Goal: Transaction & Acquisition: Download file/media

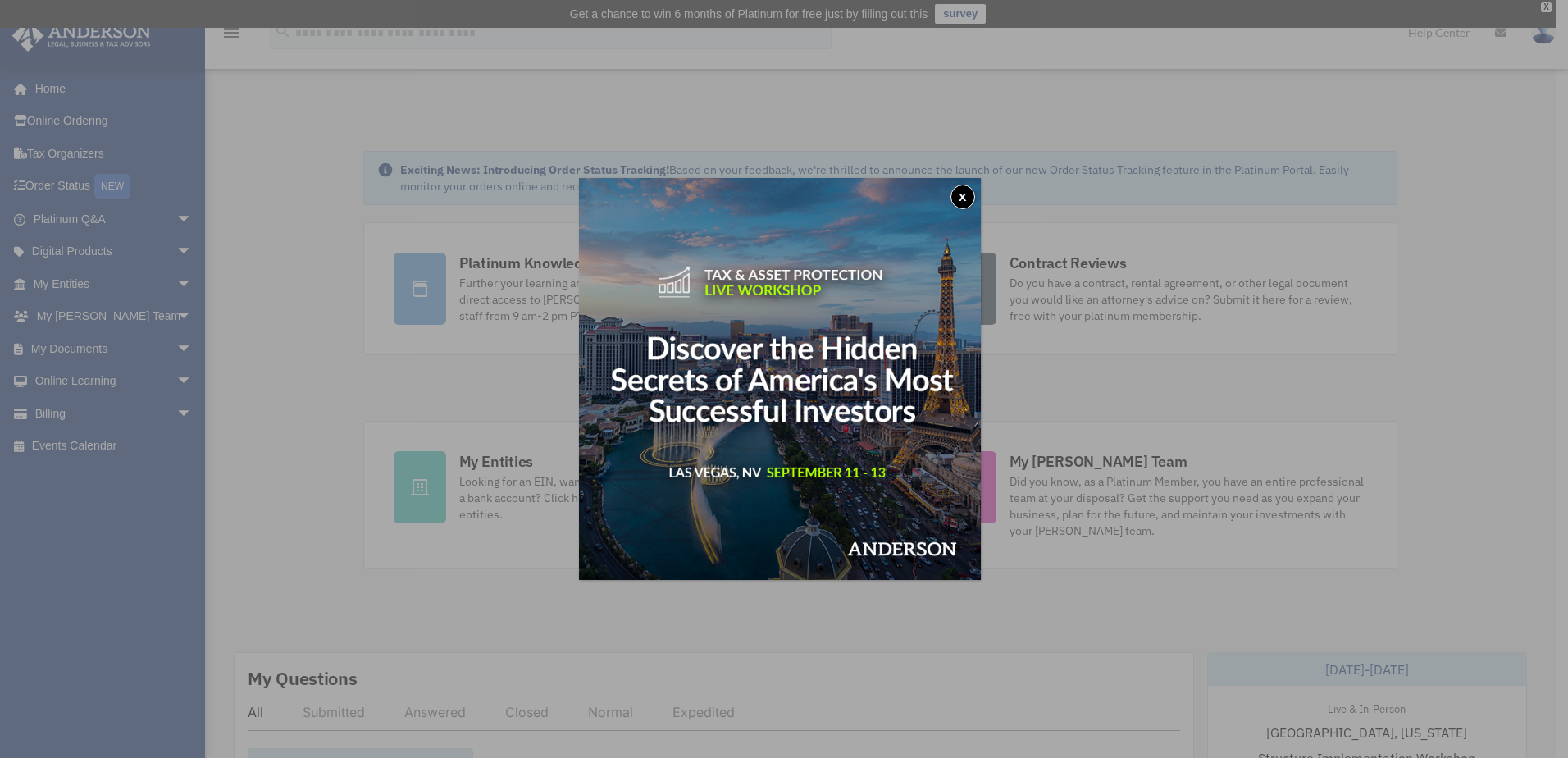
click at [963, 194] on button "x" at bounding box center [963, 196] width 25 height 25
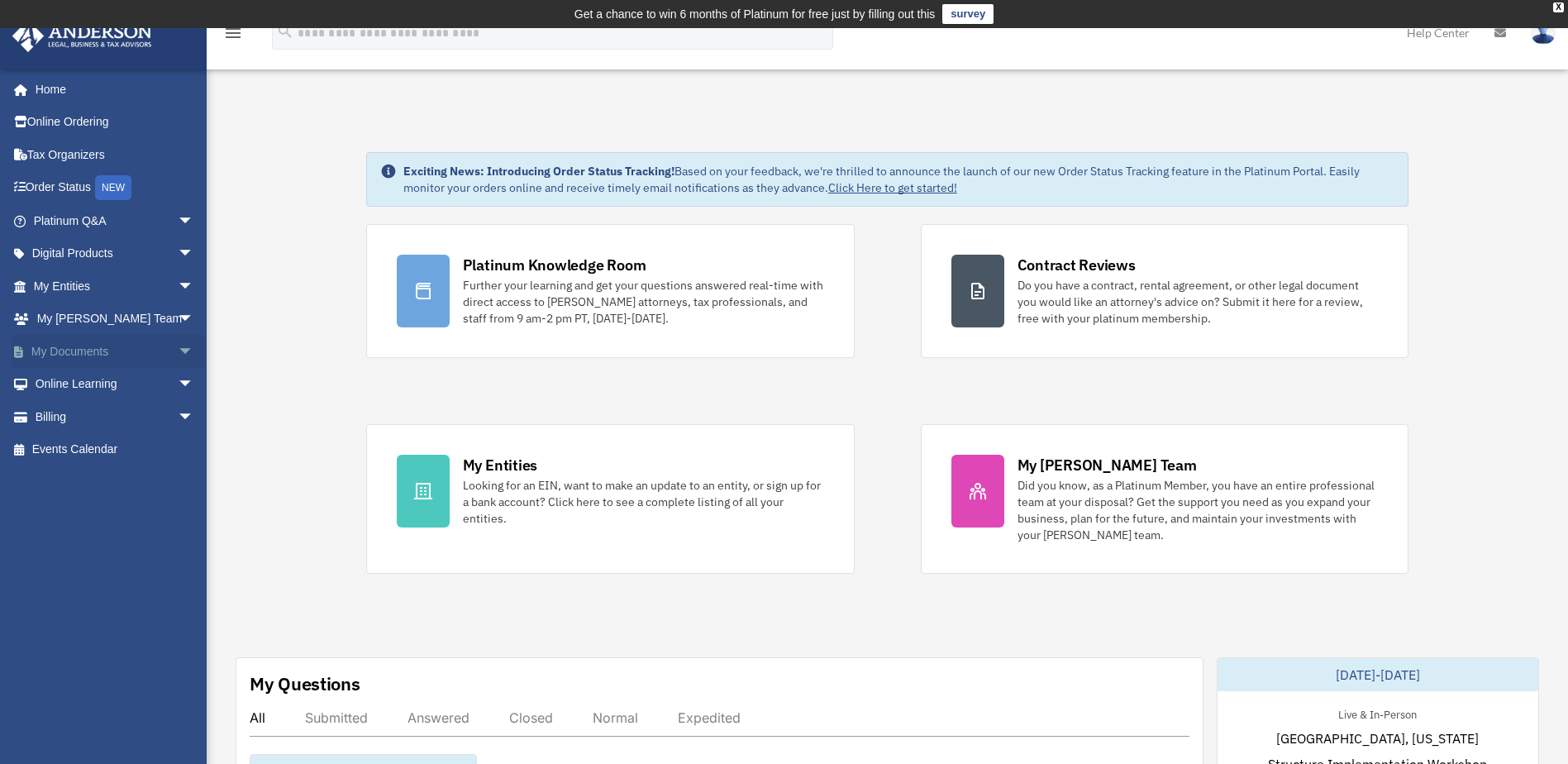
click at [178, 347] on span "arrow_drop_down" at bounding box center [194, 352] width 33 height 34
click at [98, 382] on link "Box" at bounding box center [121, 385] width 196 height 33
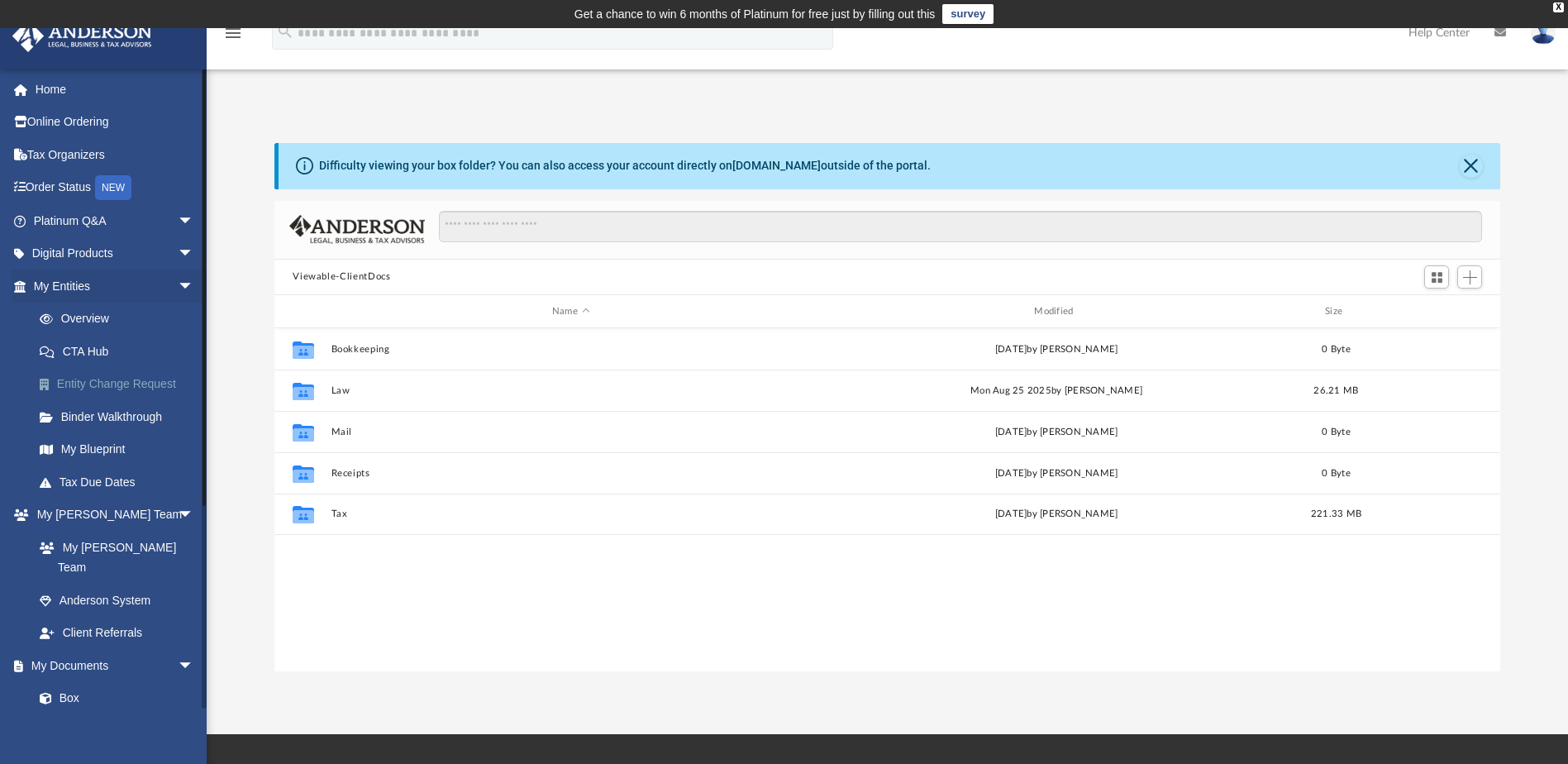
scroll to position [364, 1213]
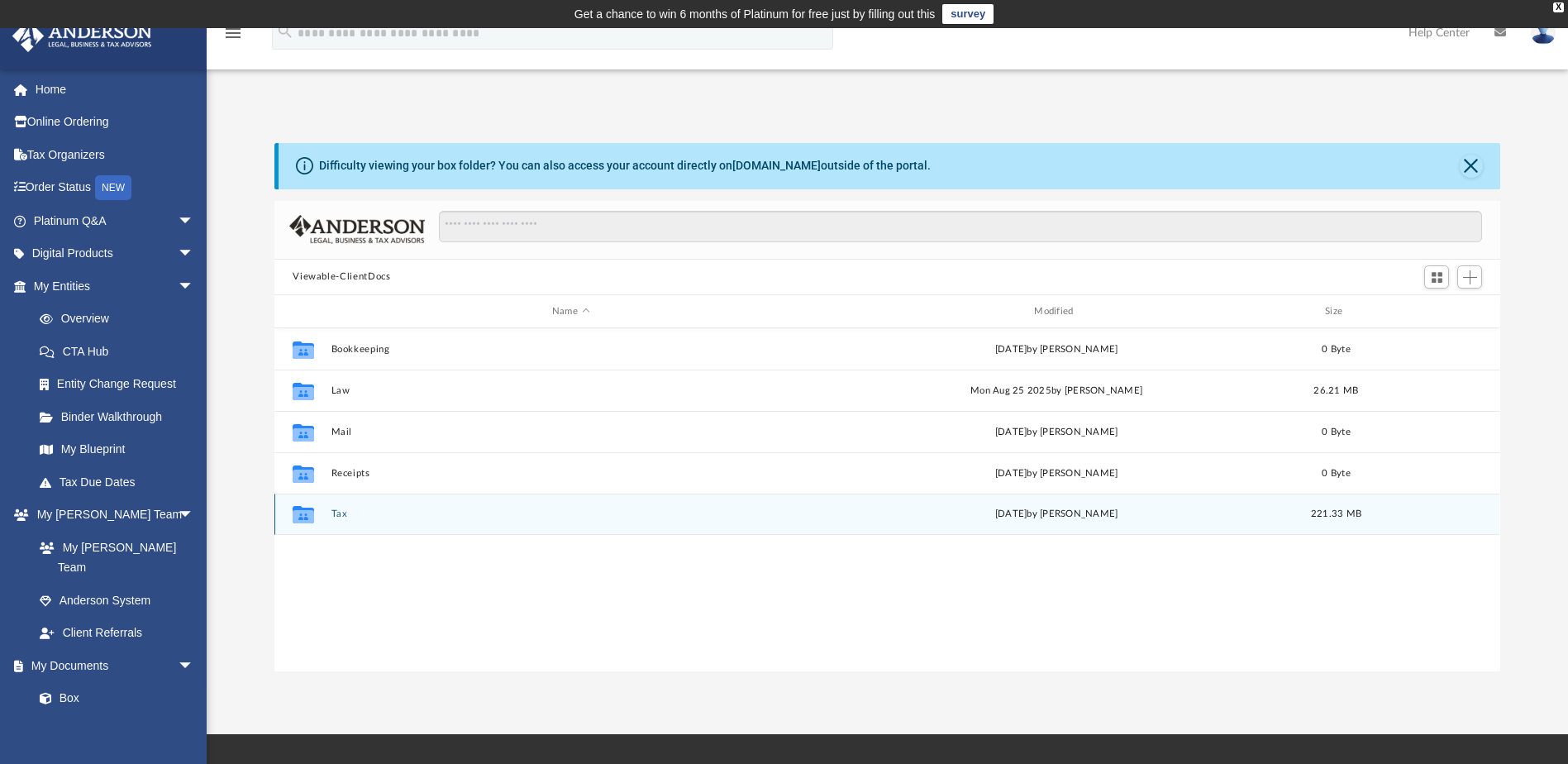
click at [340, 511] on button "Tax" at bounding box center [571, 515] width 478 height 11
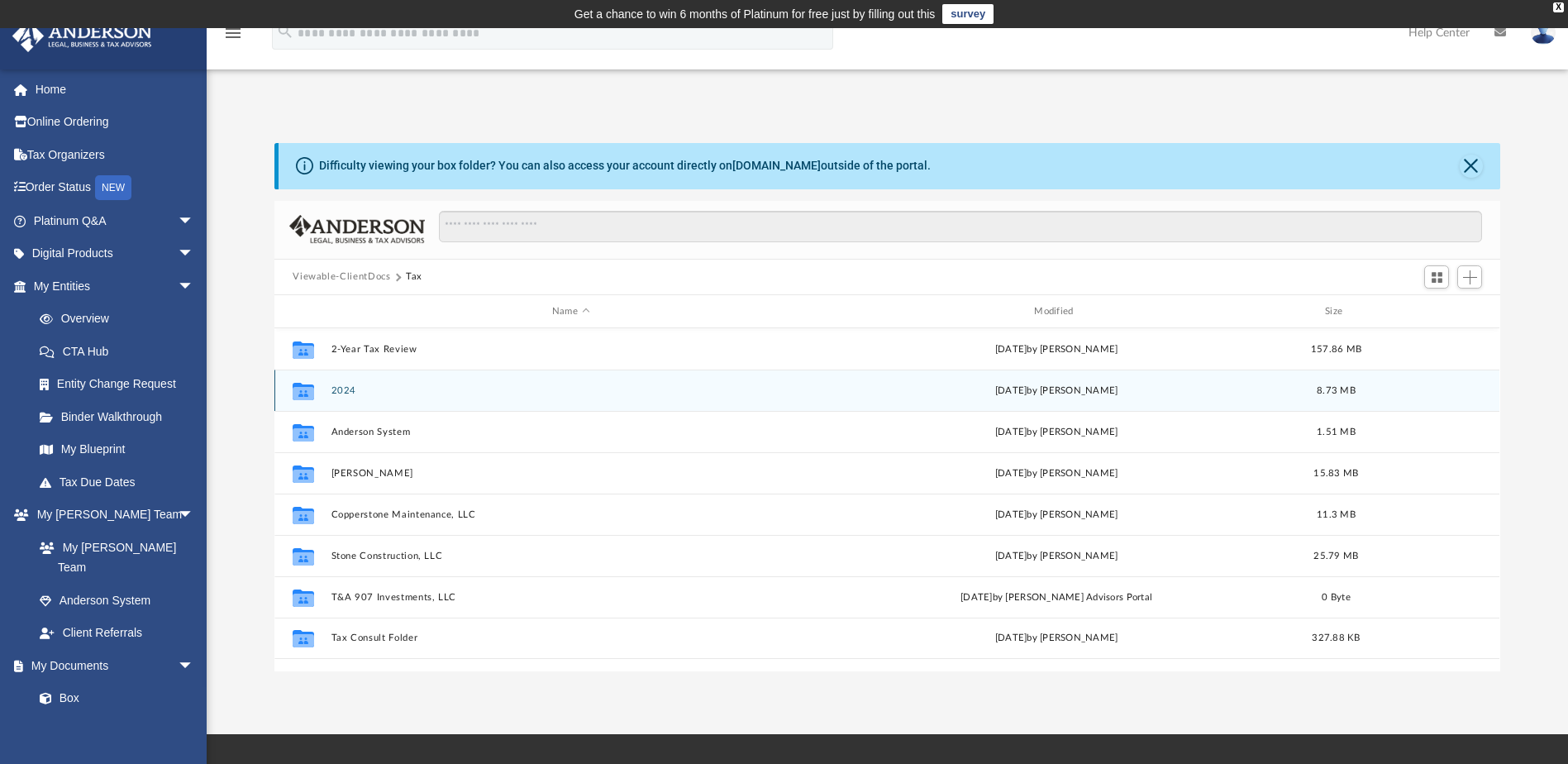
click at [361, 388] on button "2024" at bounding box center [571, 390] width 478 height 11
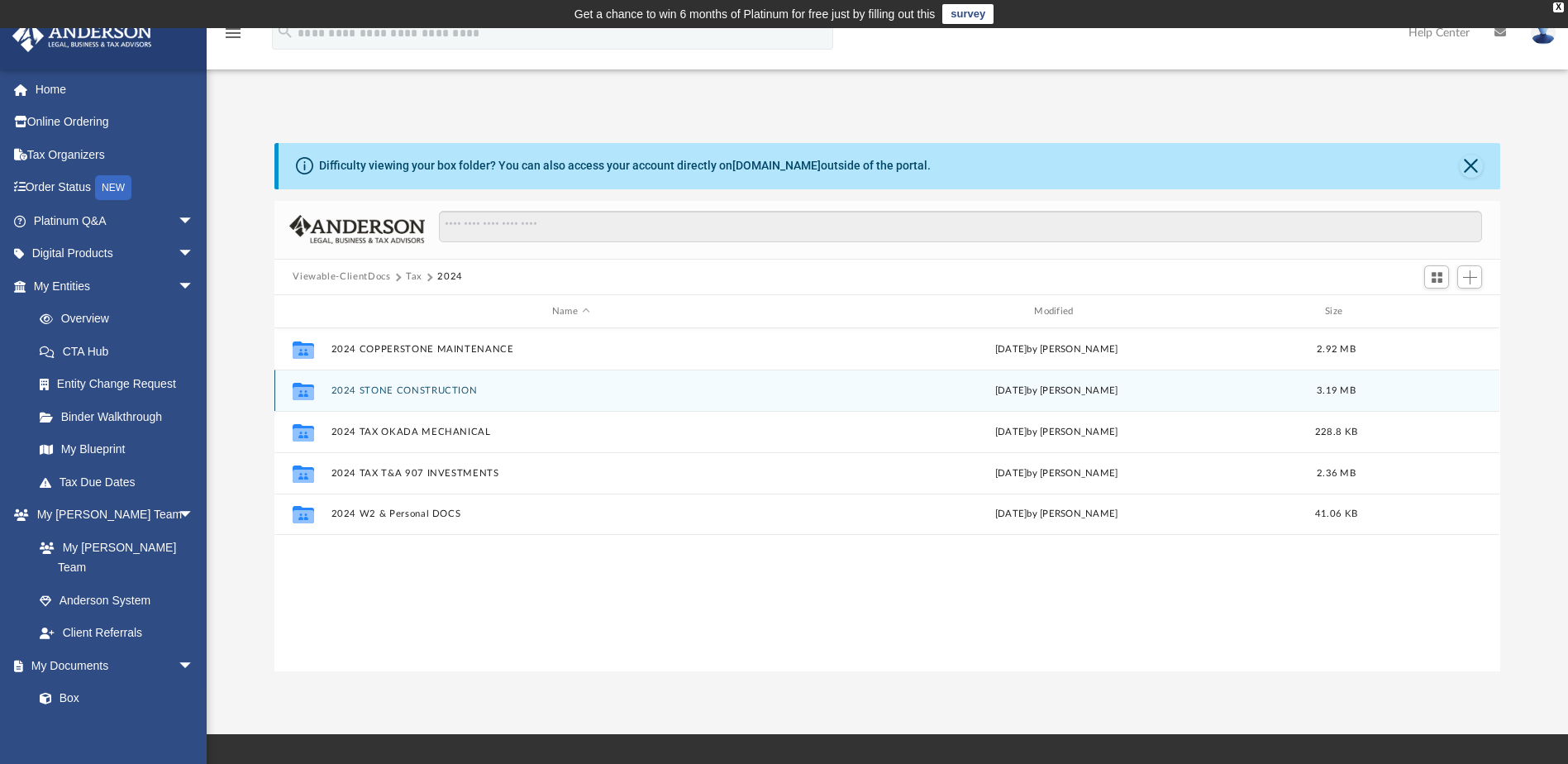
click at [487, 393] on button "2024 STONE CONSTRUCTION" at bounding box center [571, 390] width 478 height 11
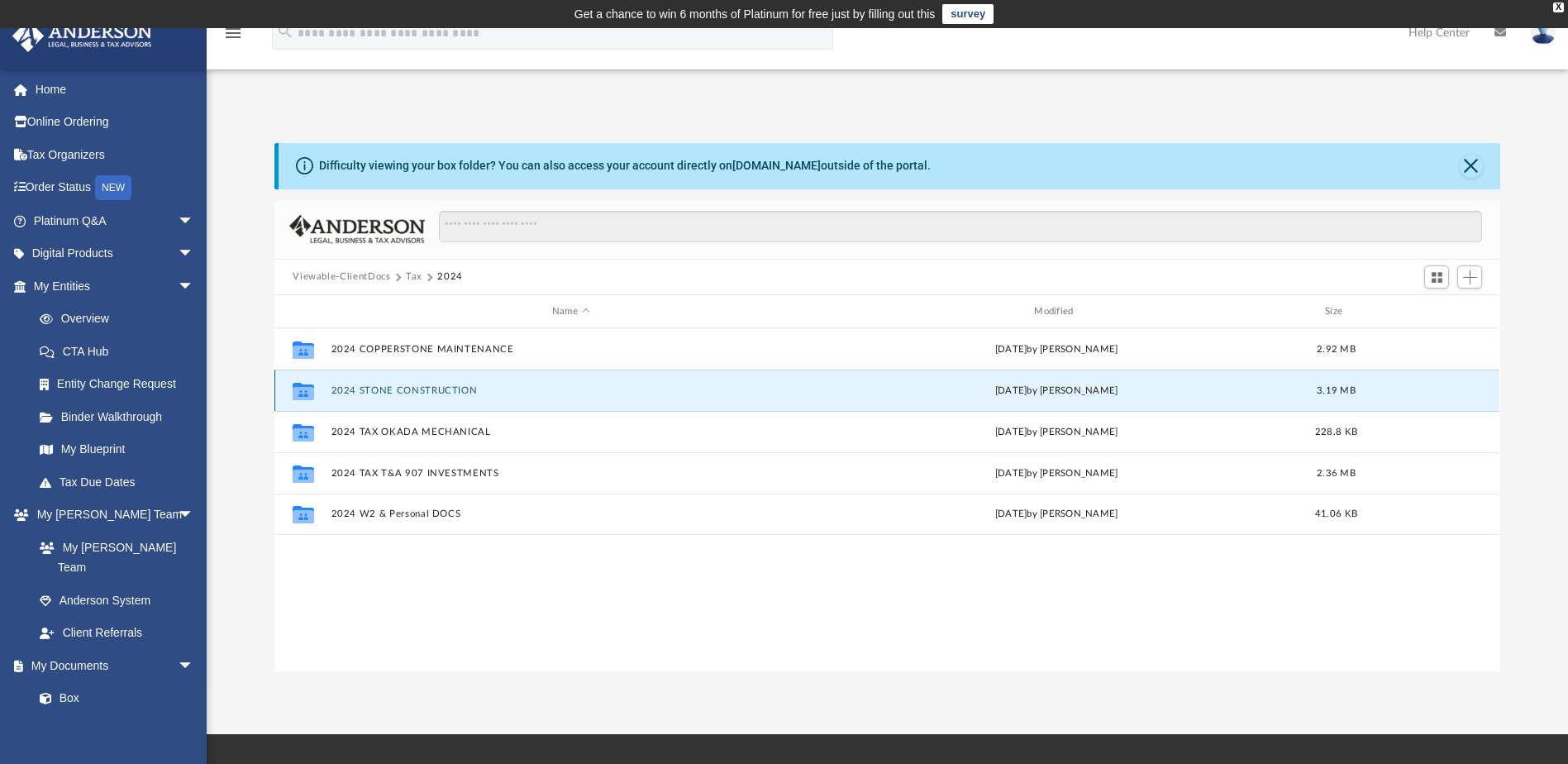
click at [487, 393] on button "2024 STONE CONSTRUCTION" at bounding box center [571, 390] width 478 height 11
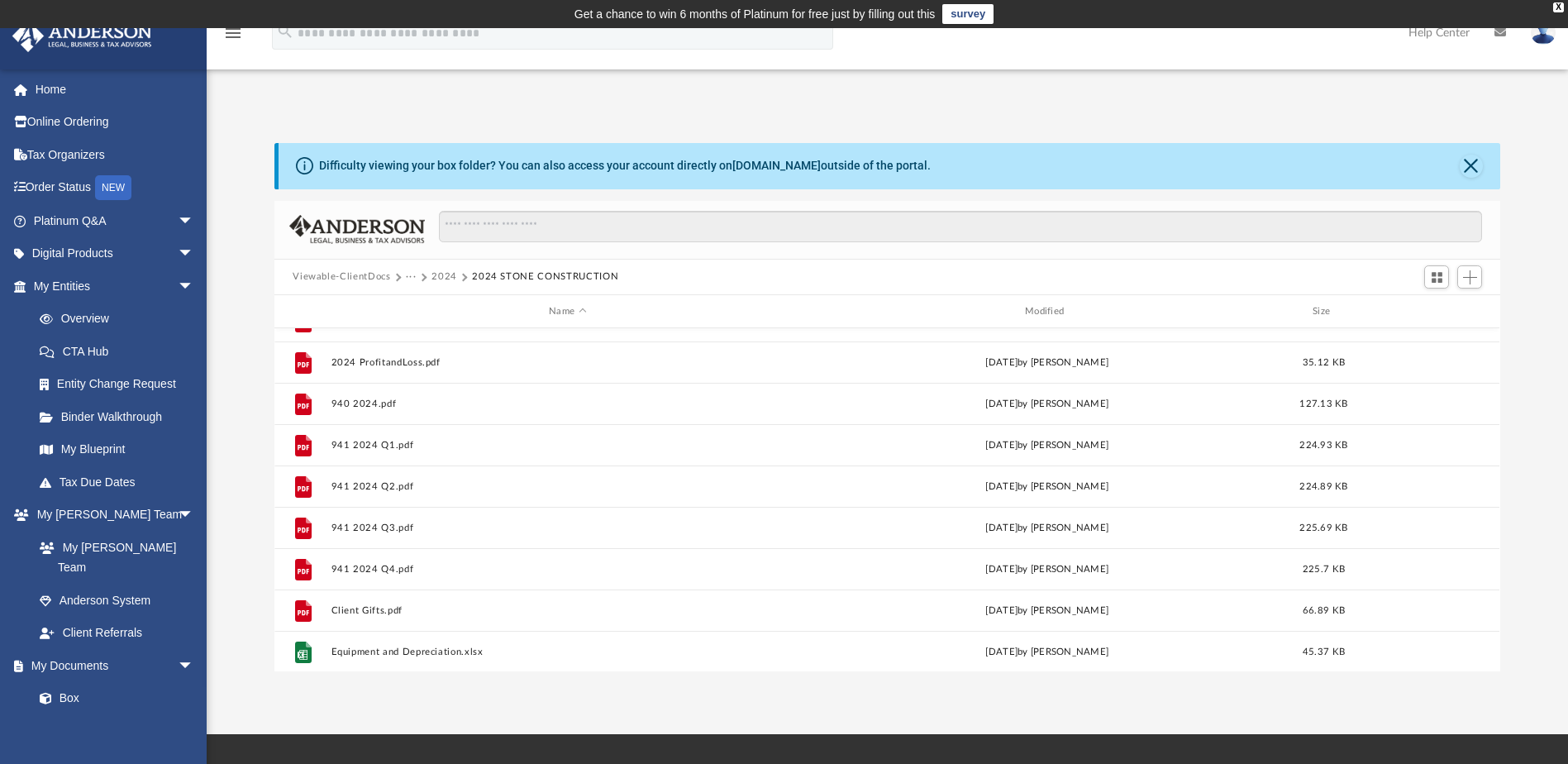
scroll to position [0, 0]
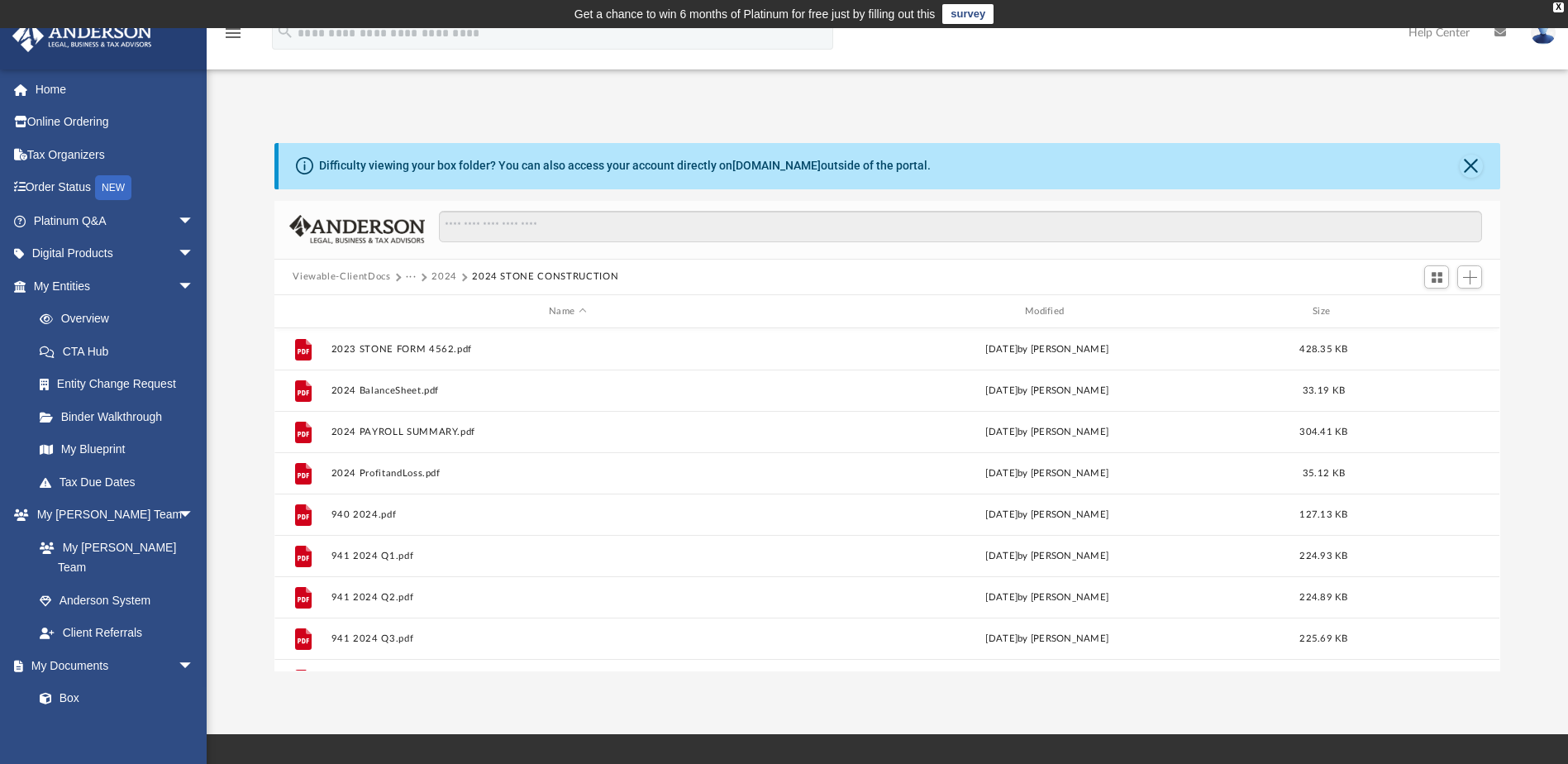
click at [435, 274] on button "2024" at bounding box center [444, 277] width 26 height 15
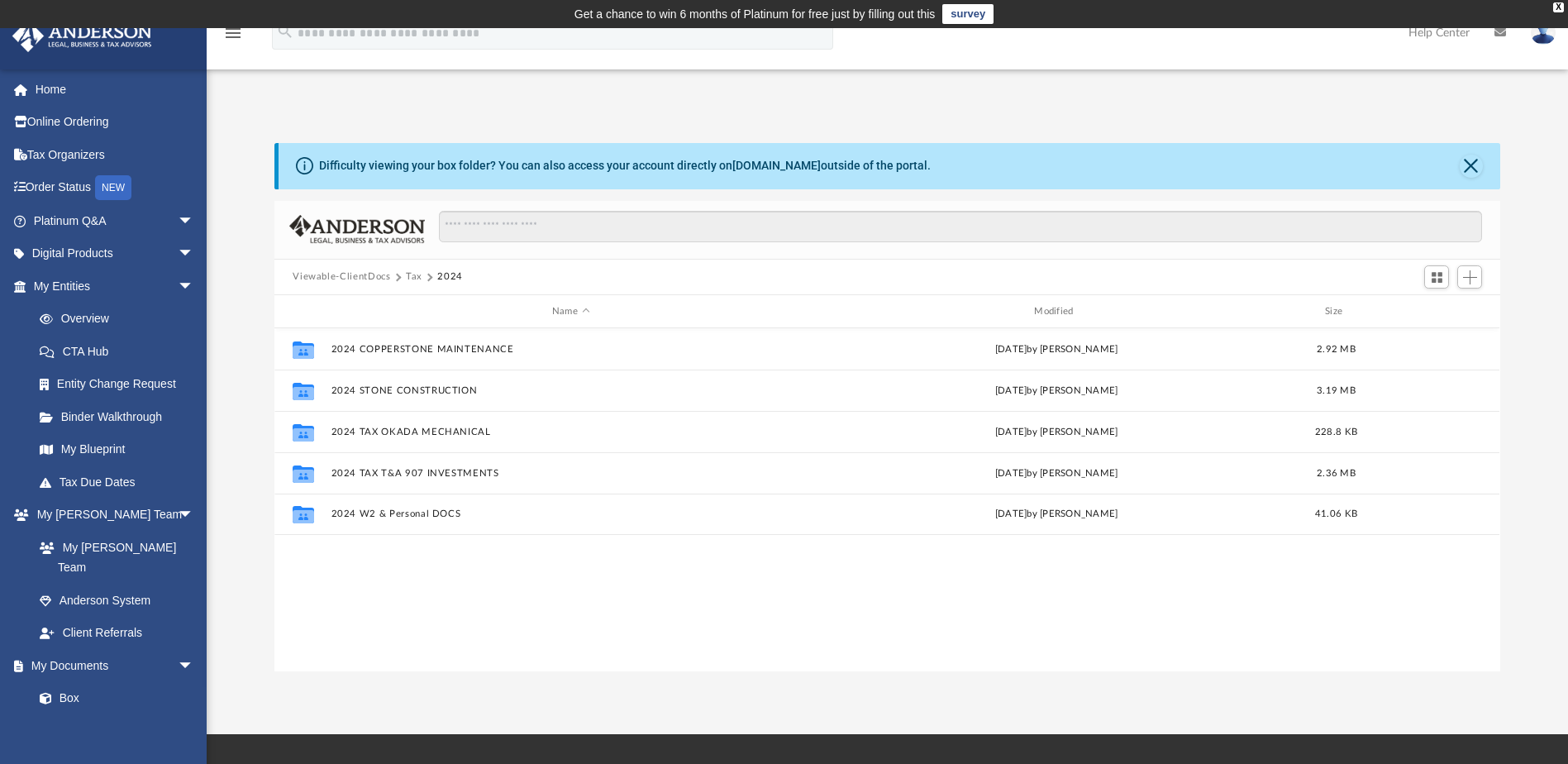
click at [416, 276] on button "Tax" at bounding box center [414, 277] width 17 height 15
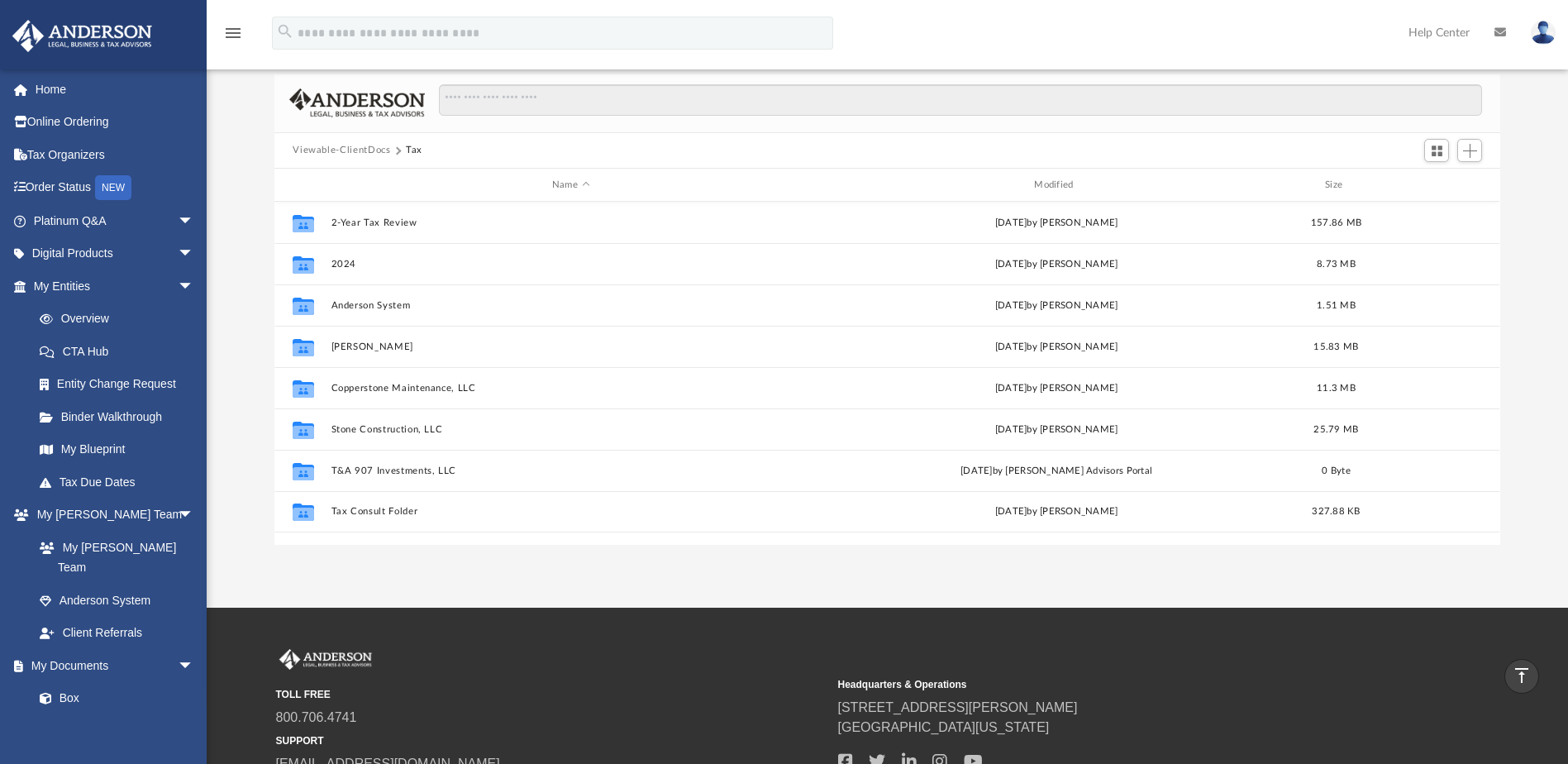
scroll to position [100, 0]
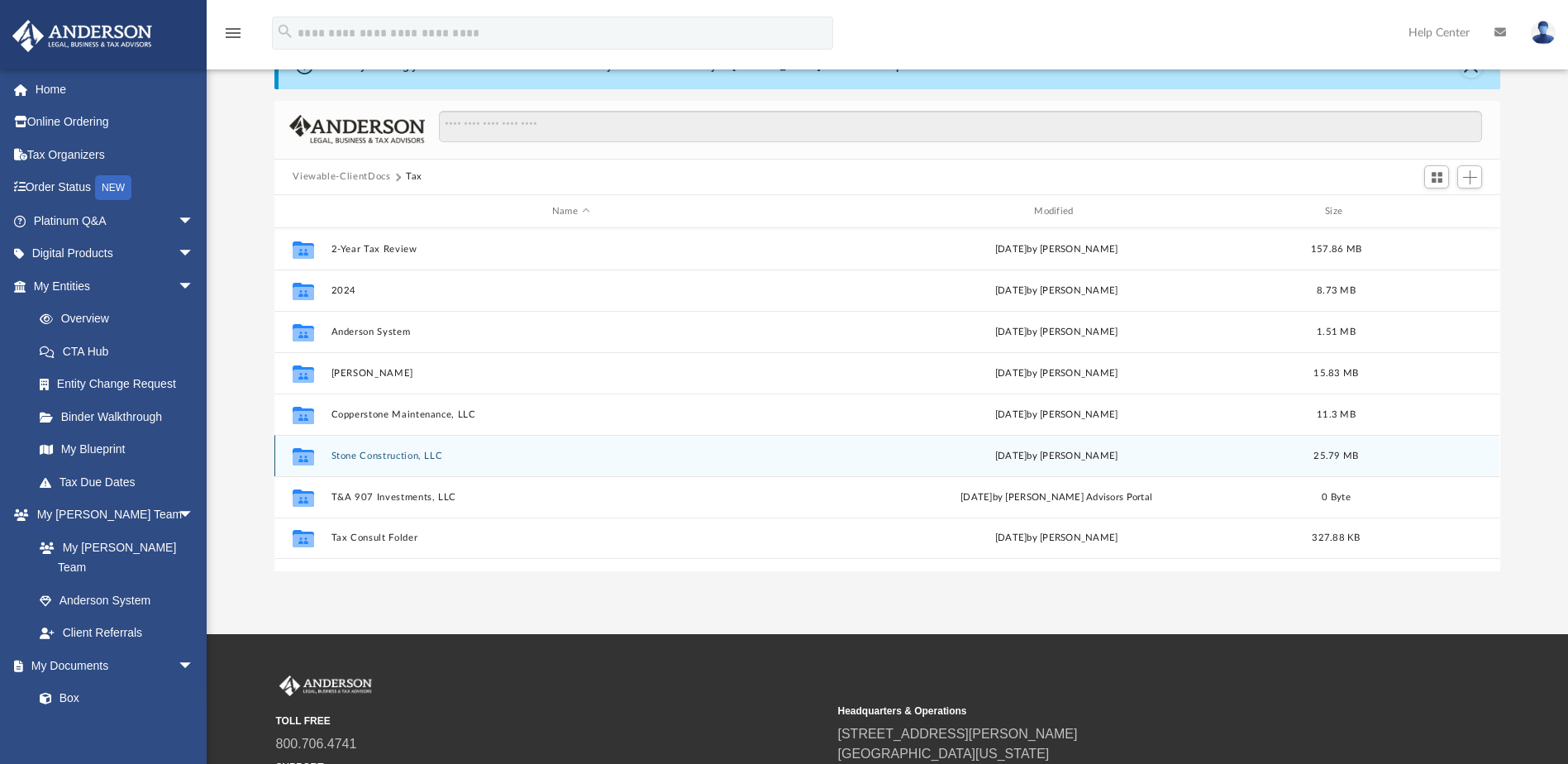
click at [474, 460] on button "Stone Construction, LLC" at bounding box center [571, 456] width 478 height 11
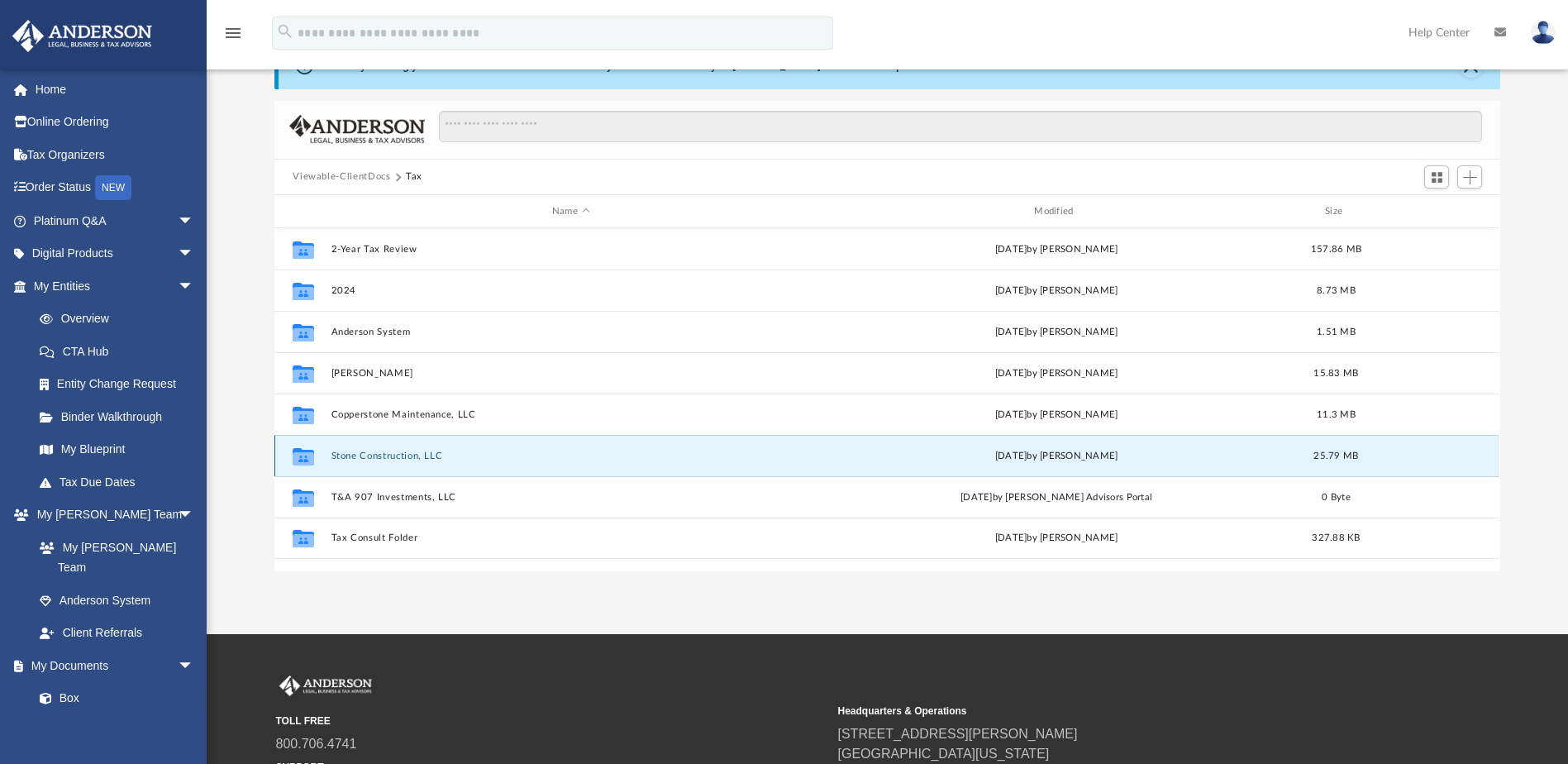
click at [474, 460] on button "Stone Construction, LLC" at bounding box center [571, 456] width 478 height 11
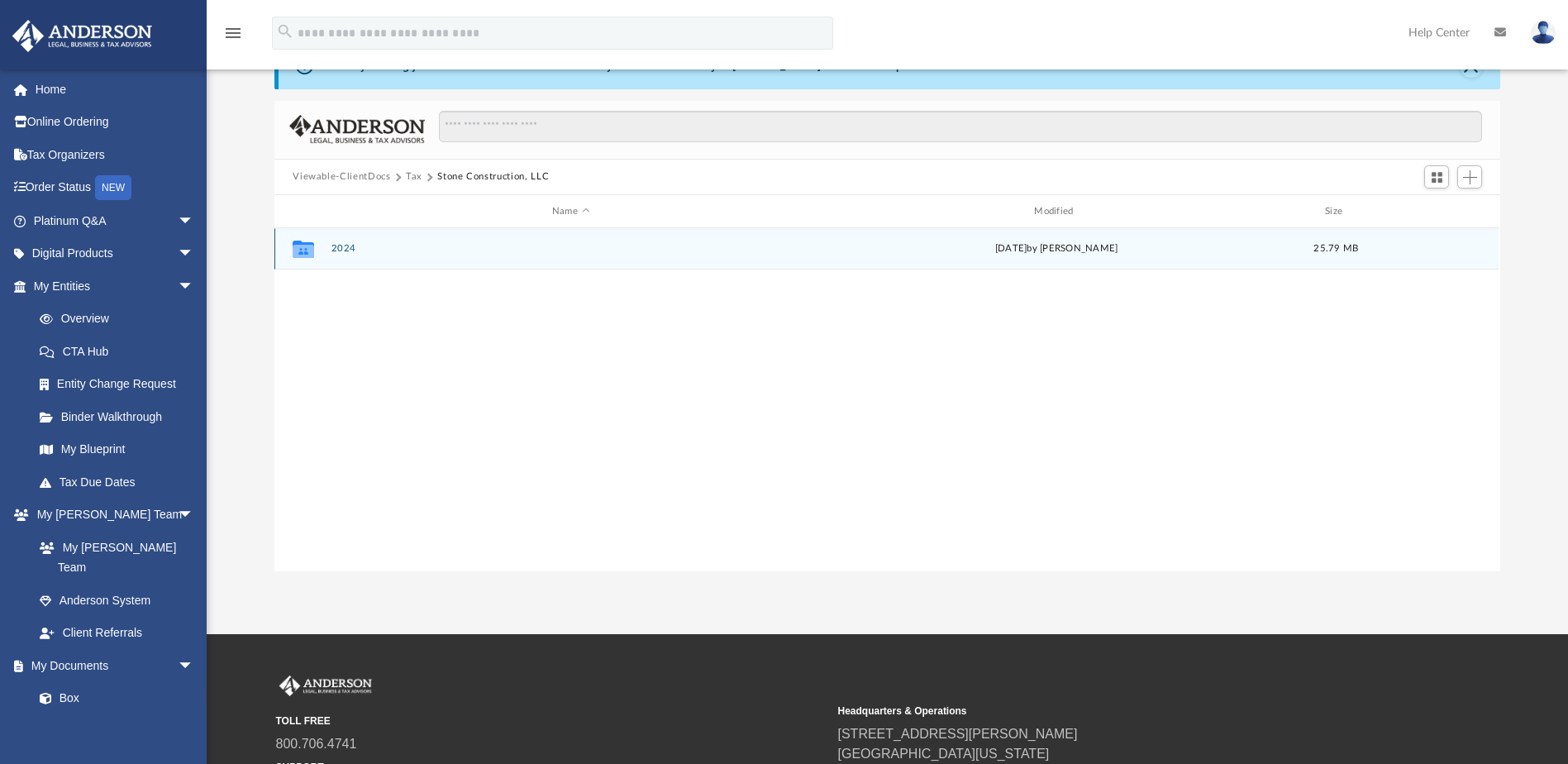
click at [429, 257] on div "Collaborated Folder 2024 [DATE] by [PERSON_NAME] 25.79 MB" at bounding box center [886, 249] width 1225 height 41
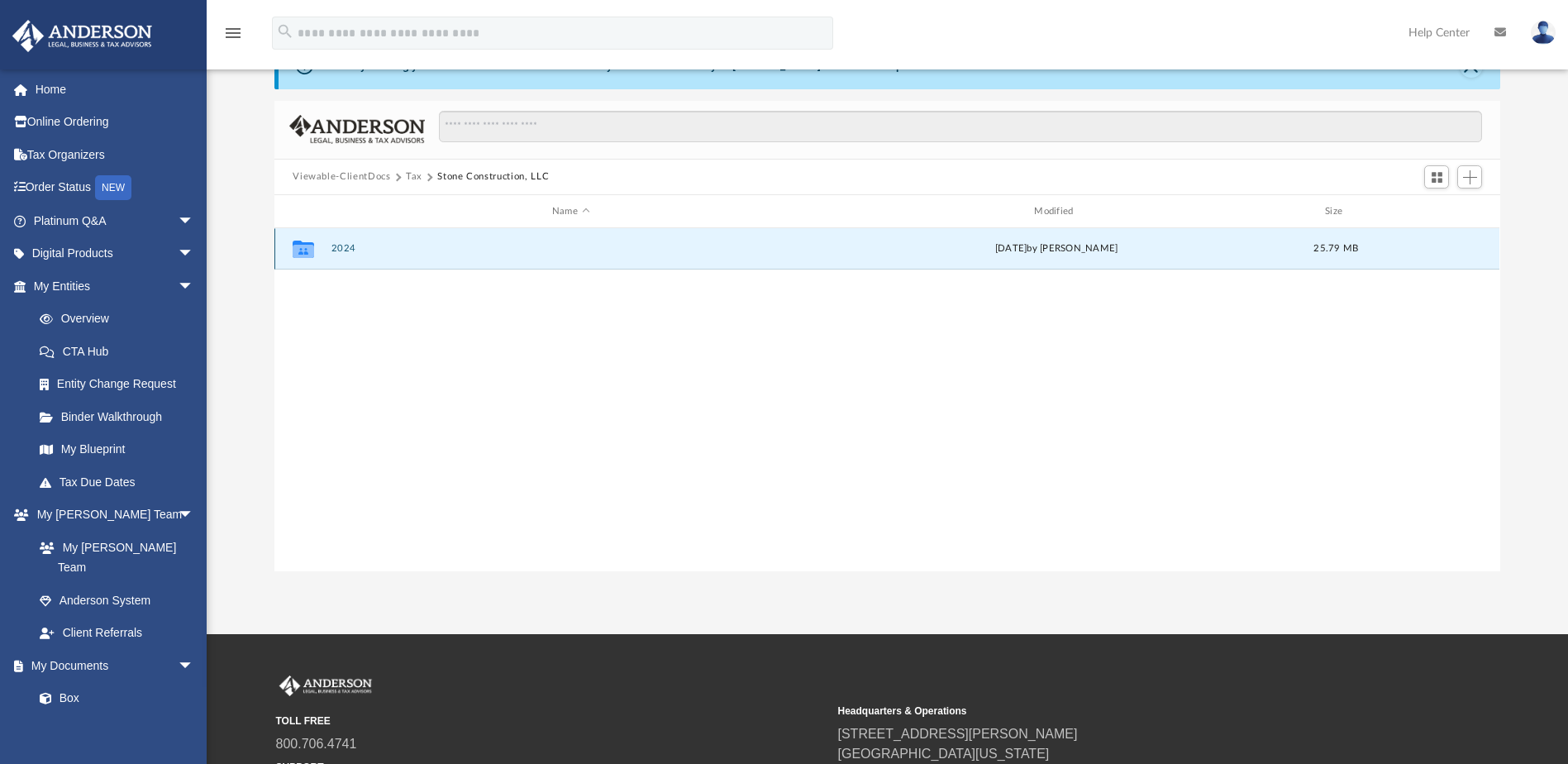
click at [429, 257] on div "Collaborated Folder 2024 [DATE] by [PERSON_NAME] 25.79 MB" at bounding box center [886, 249] width 1225 height 41
click at [352, 251] on button "2024" at bounding box center [571, 249] width 478 height 11
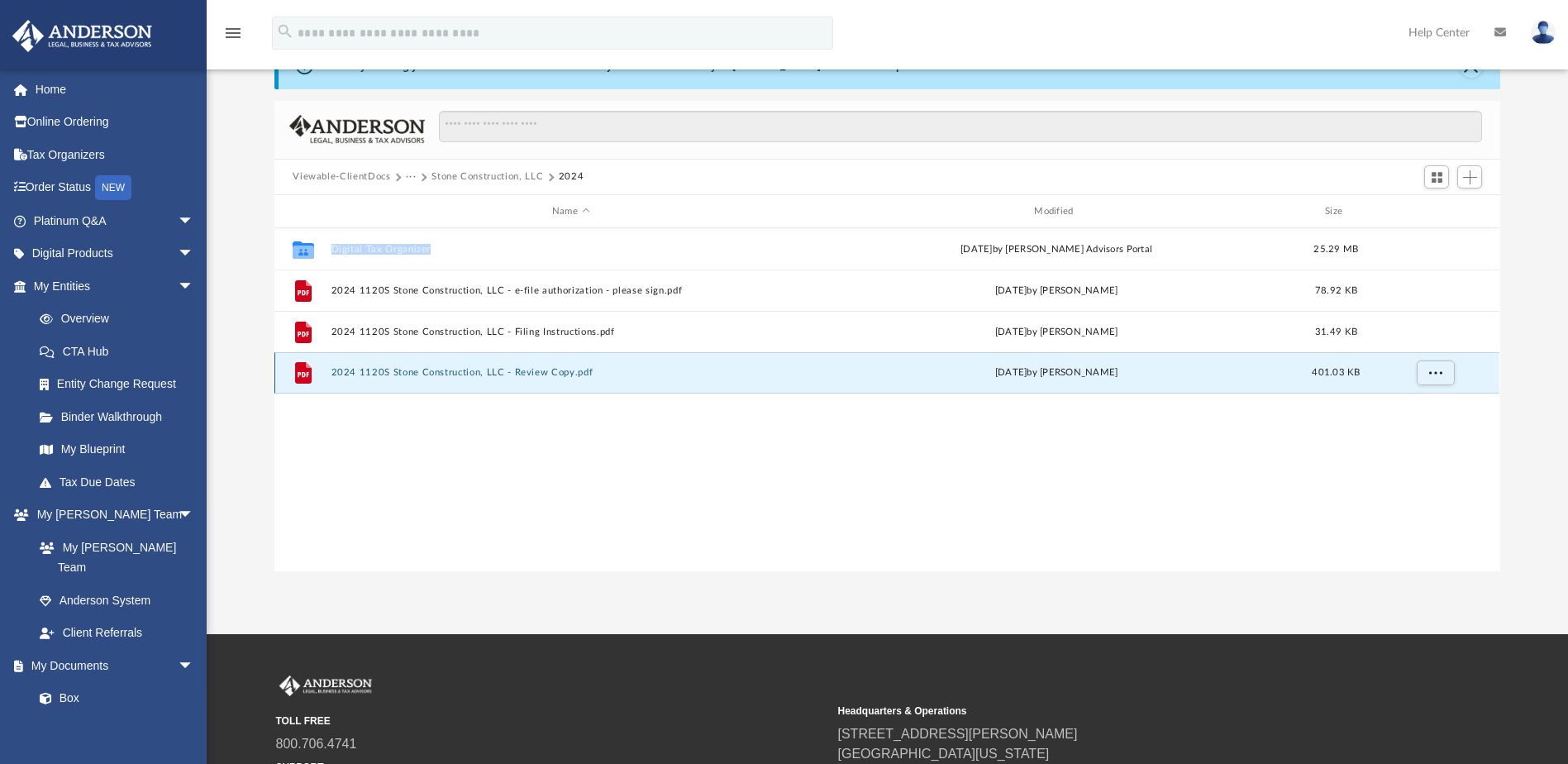
click at [407, 373] on button "2024 1120S Stone Construction, LLC - Review Copy.pdf" at bounding box center [571, 374] width 478 height 11
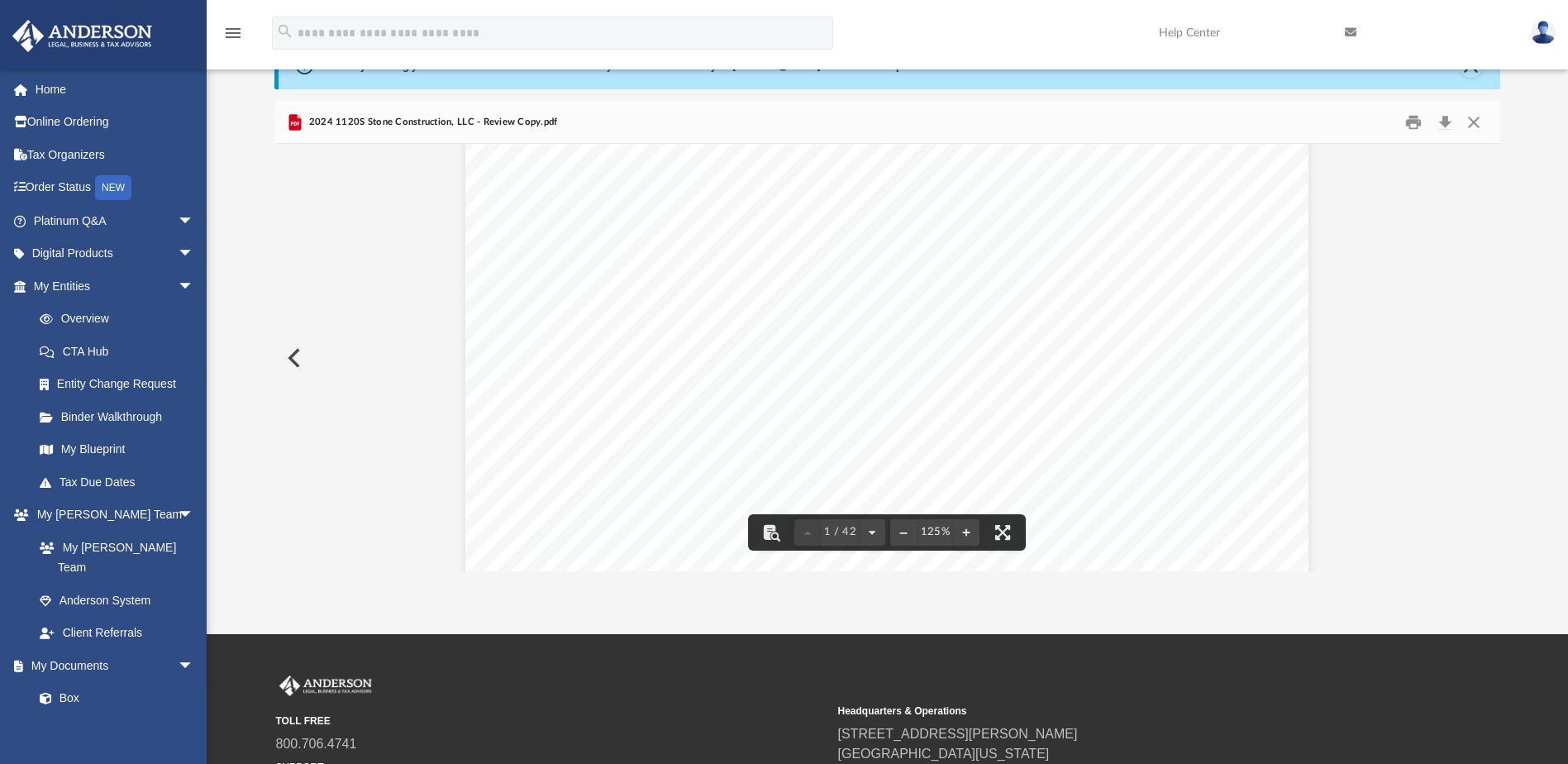
scroll to position [0, 0]
click at [1446, 129] on button "Download" at bounding box center [1445, 122] width 29 height 26
